Goal: Find specific page/section: Find specific page/section

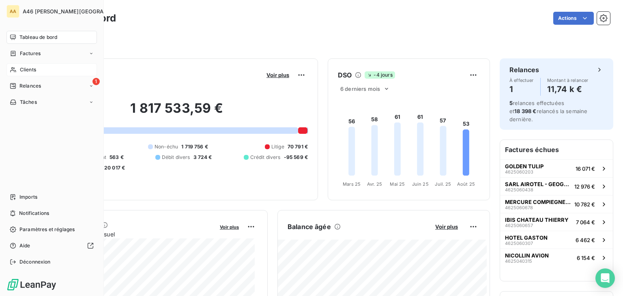
click at [20, 71] on span "Clients" at bounding box center [28, 69] width 16 height 7
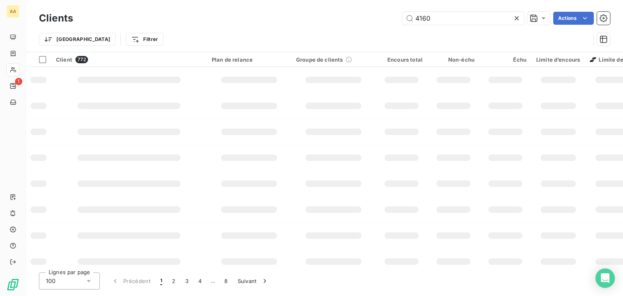
type input "4160"
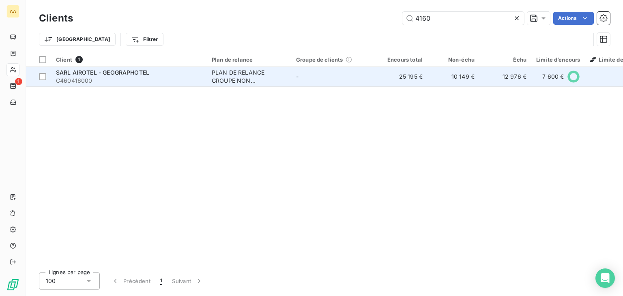
click at [177, 84] on span "C460416000" at bounding box center [129, 81] width 146 height 8
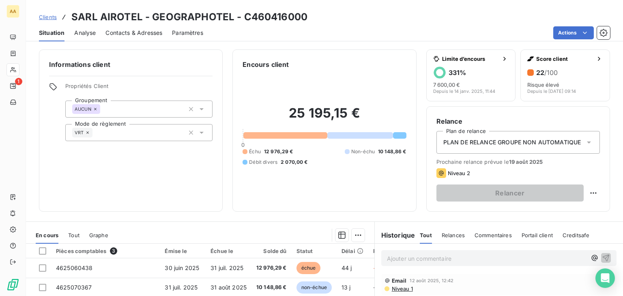
scroll to position [128, 0]
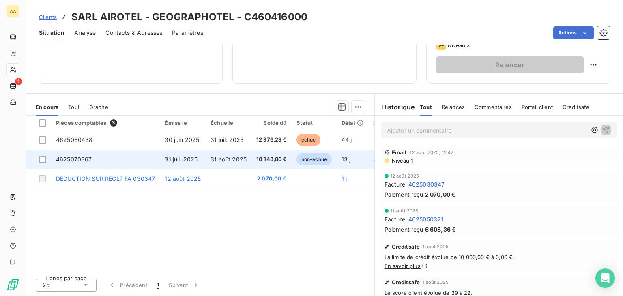
click at [311, 162] on span "non-échue" at bounding box center [313, 159] width 35 height 12
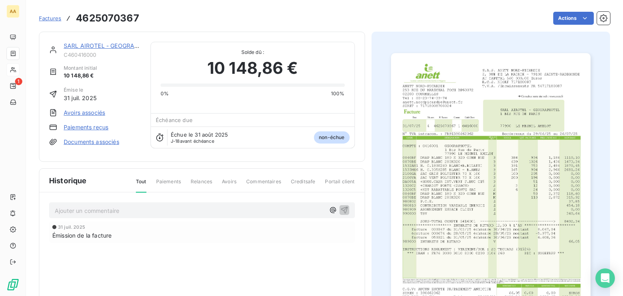
click at [460, 167] on img "button" at bounding box center [490, 194] width 199 height 282
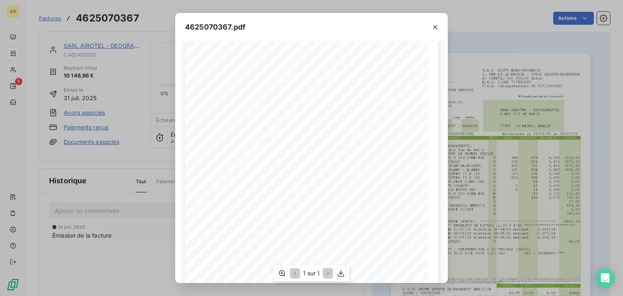
scroll to position [81, 0]
click at [437, 24] on icon "button" at bounding box center [435, 27] width 8 height 8
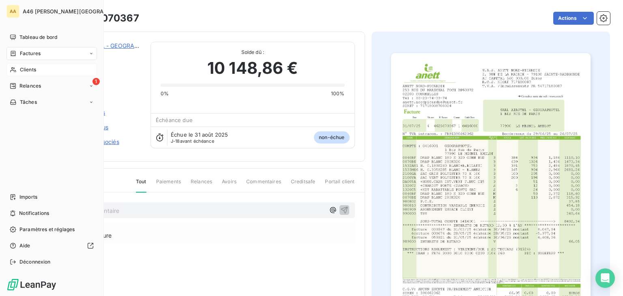
click at [28, 71] on span "Clients" at bounding box center [28, 69] width 16 height 7
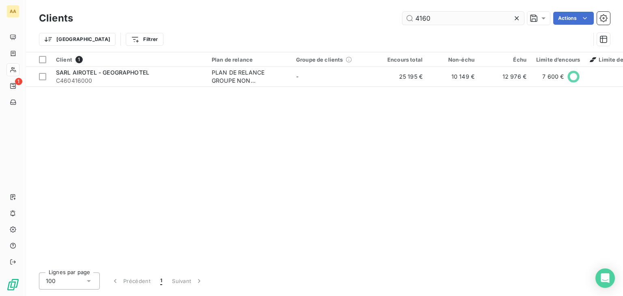
drag, startPoint x: 434, startPoint y: 19, endPoint x: 408, endPoint y: 15, distance: 25.9
click at [408, 15] on input "4160" at bounding box center [463, 18] width 122 height 13
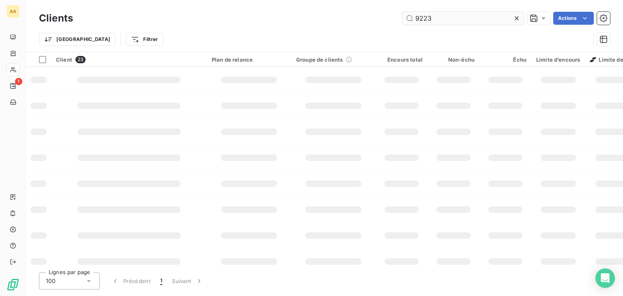
type input "9223"
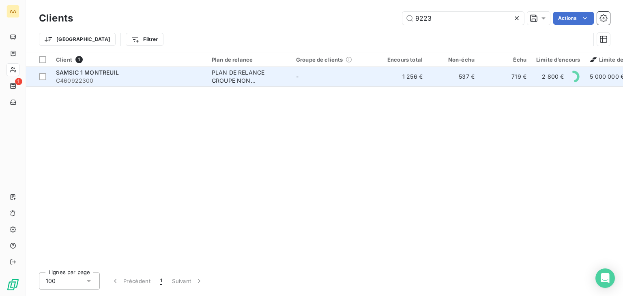
click at [149, 75] on div "SAMSIC 1 MONTREUIL" at bounding box center [129, 73] width 146 height 8
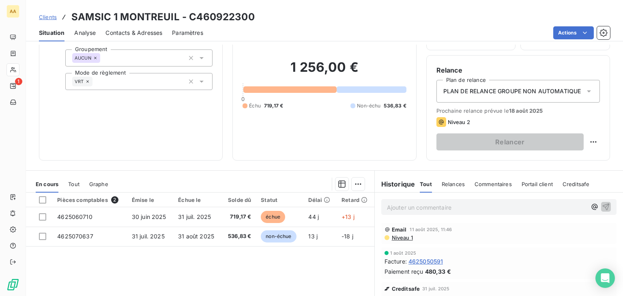
scroll to position [122, 0]
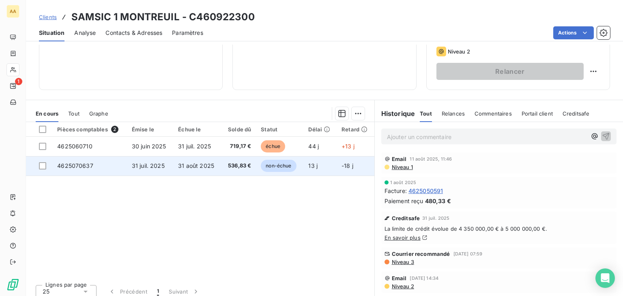
click at [271, 161] on span "non-échue" at bounding box center [278, 166] width 35 height 12
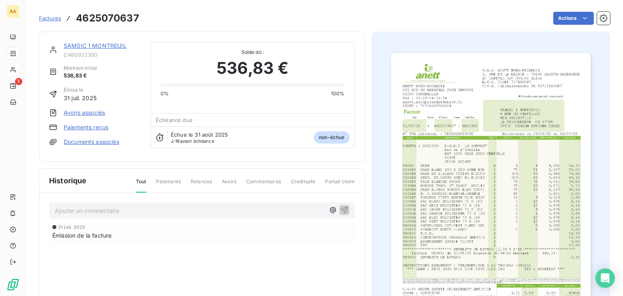
click at [402, 163] on img "button" at bounding box center [490, 194] width 199 height 282
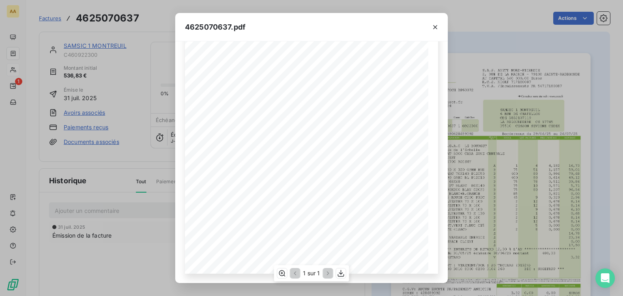
scroll to position [81, 0]
click at [342, 275] on icon "button" at bounding box center [341, 273] width 8 height 8
drag, startPoint x: 437, startPoint y: 28, endPoint x: 109, endPoint y: 31, distance: 328.4
click at [437, 30] on icon "button" at bounding box center [435, 27] width 8 height 8
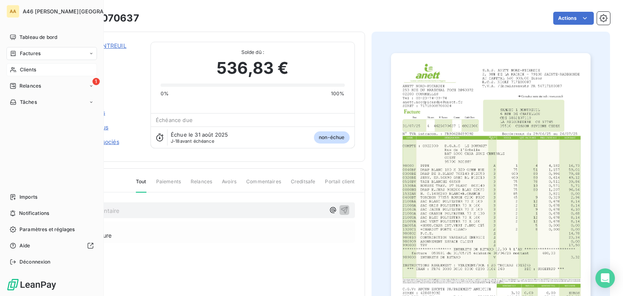
click at [26, 66] on span "Clients" at bounding box center [28, 69] width 16 height 7
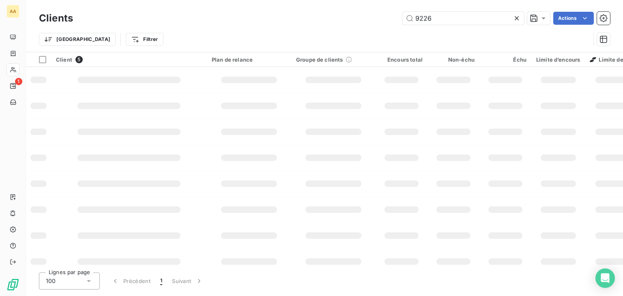
type input "9226"
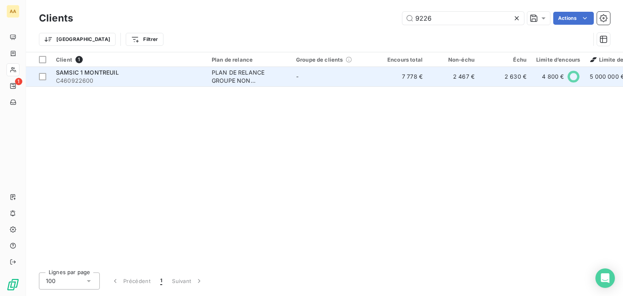
click at [133, 77] on span "C460922600" at bounding box center [129, 81] width 146 height 8
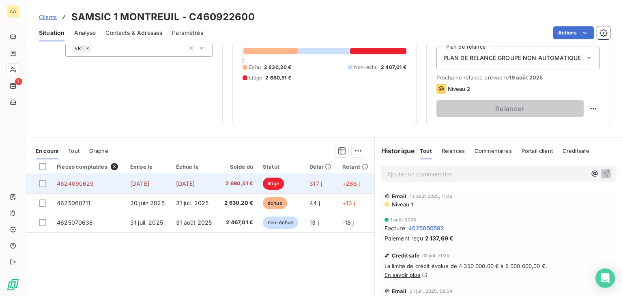
scroll to position [128, 0]
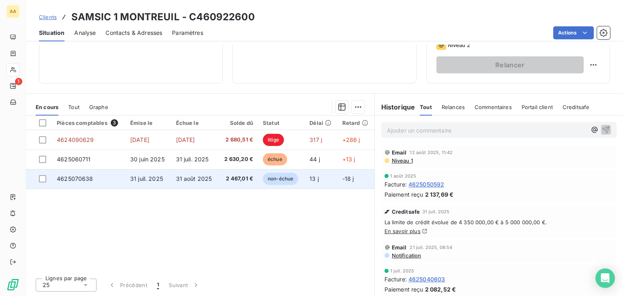
click at [273, 177] on span "non-échue" at bounding box center [280, 179] width 35 height 12
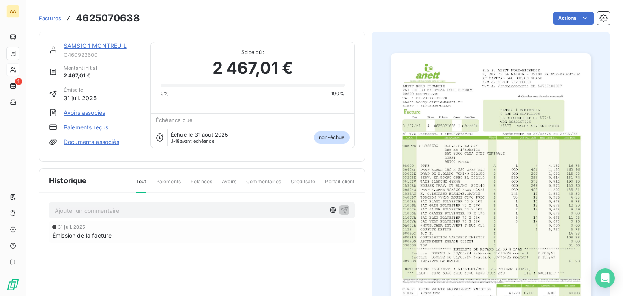
click at [442, 179] on img "button" at bounding box center [490, 194] width 199 height 282
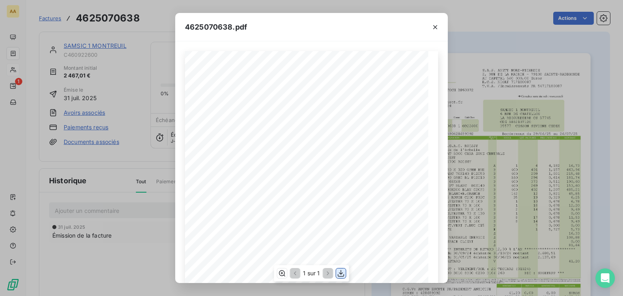
click at [342, 271] on icon "button" at bounding box center [341, 273] width 8 height 8
drag, startPoint x: 391, startPoint y: 6, endPoint x: 405, endPoint y: 36, distance: 33.0
click at [391, 6] on div "4625070638.pdf S.A.S. [PERSON_NAME]-PICARDIE [STREET_ADDRESS] AU CAPITAL 560 00…" at bounding box center [311, 148] width 623 height 296
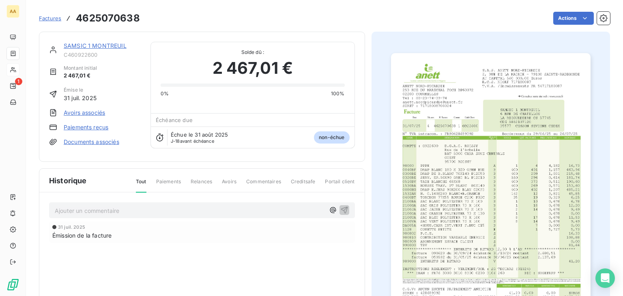
click at [373, 107] on div at bounding box center [490, 194] width 239 height 325
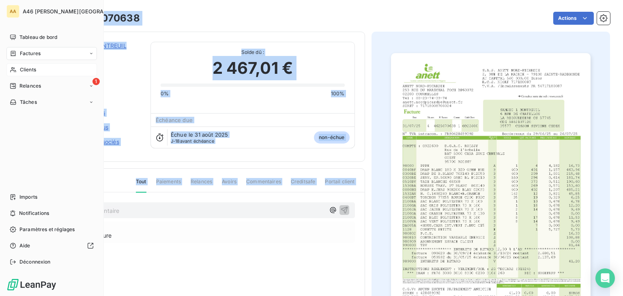
drag, startPoint x: 0, startPoint y: 266, endPoint x: 0, endPoint y: 151, distance: 115.1
click at [0, 151] on div "AA A46 [PERSON_NAME] PICARDIE Tableau de bord Factures Clients 1 Relances Tâche…" at bounding box center [311, 148] width 623 height 296
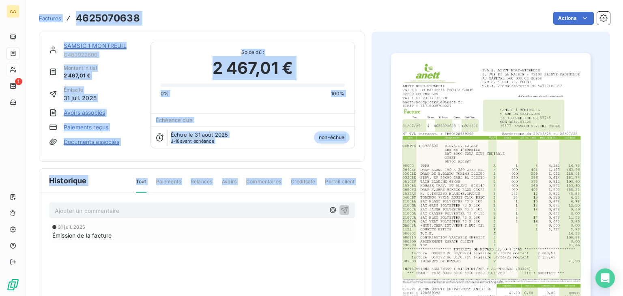
drag, startPoint x: 165, startPoint y: 49, endPoint x: 166, endPoint y: 41, distance: 8.3
click at [165, 49] on span "Solde dû :" at bounding box center [253, 52] width 184 height 7
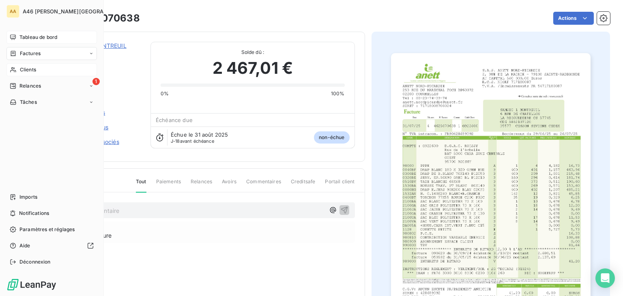
click at [44, 40] on span "Tableau de bord" at bounding box center [38, 37] width 38 height 7
